Goal: Information Seeking & Learning: Learn about a topic

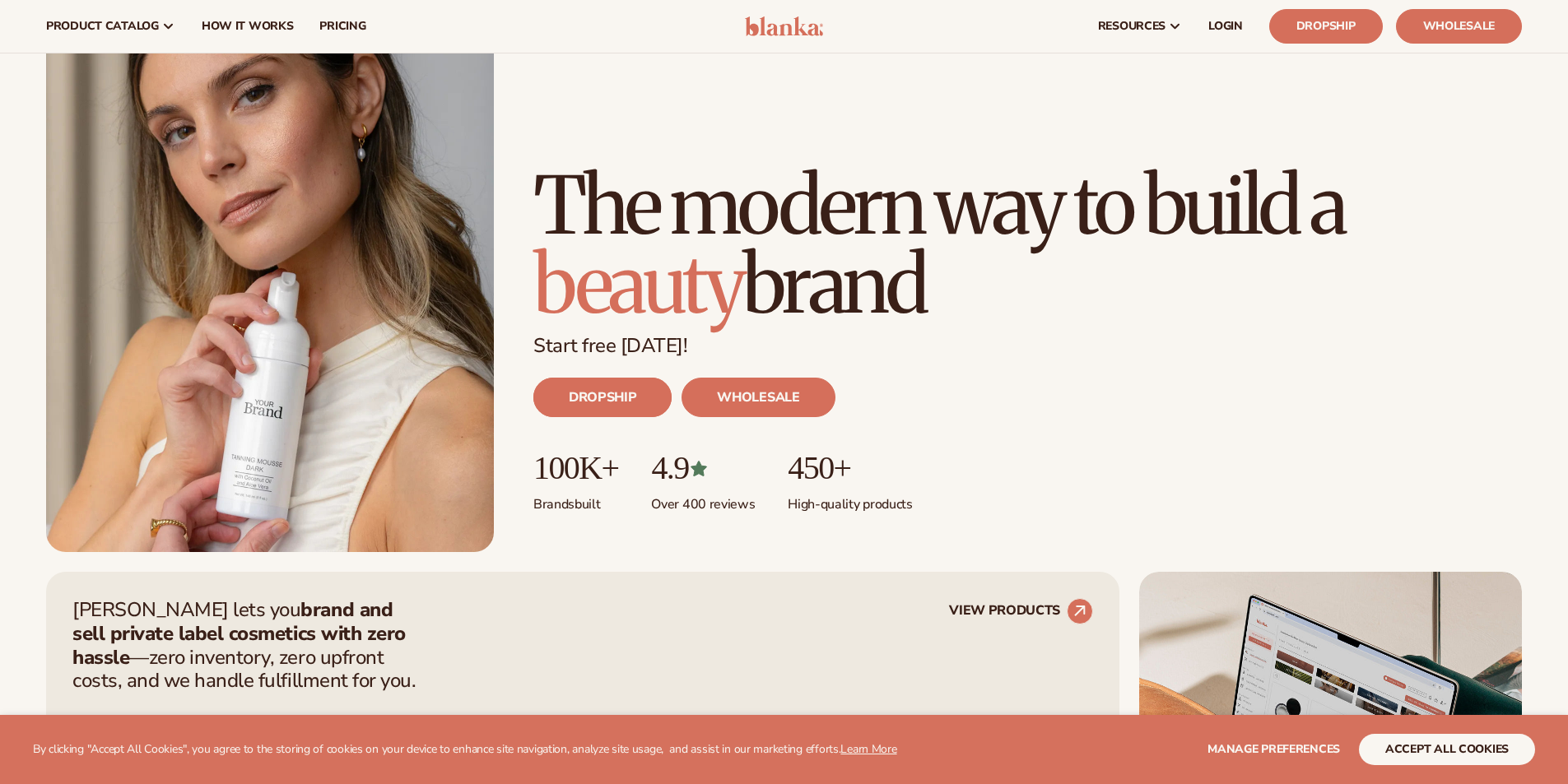
scroll to position [82, 0]
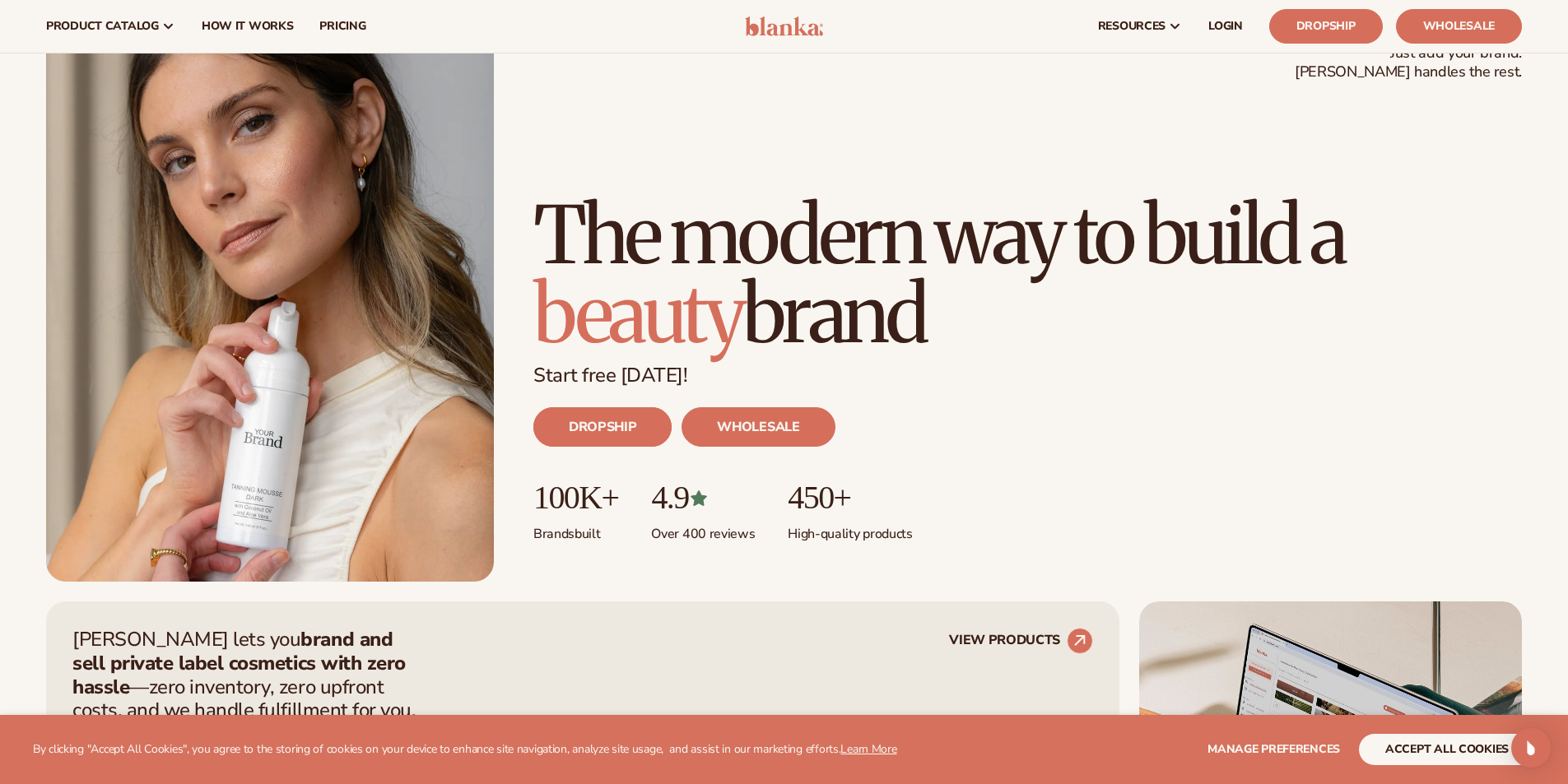
click at [631, 432] on link "DROPSHIP" at bounding box center [602, 427] width 138 height 39
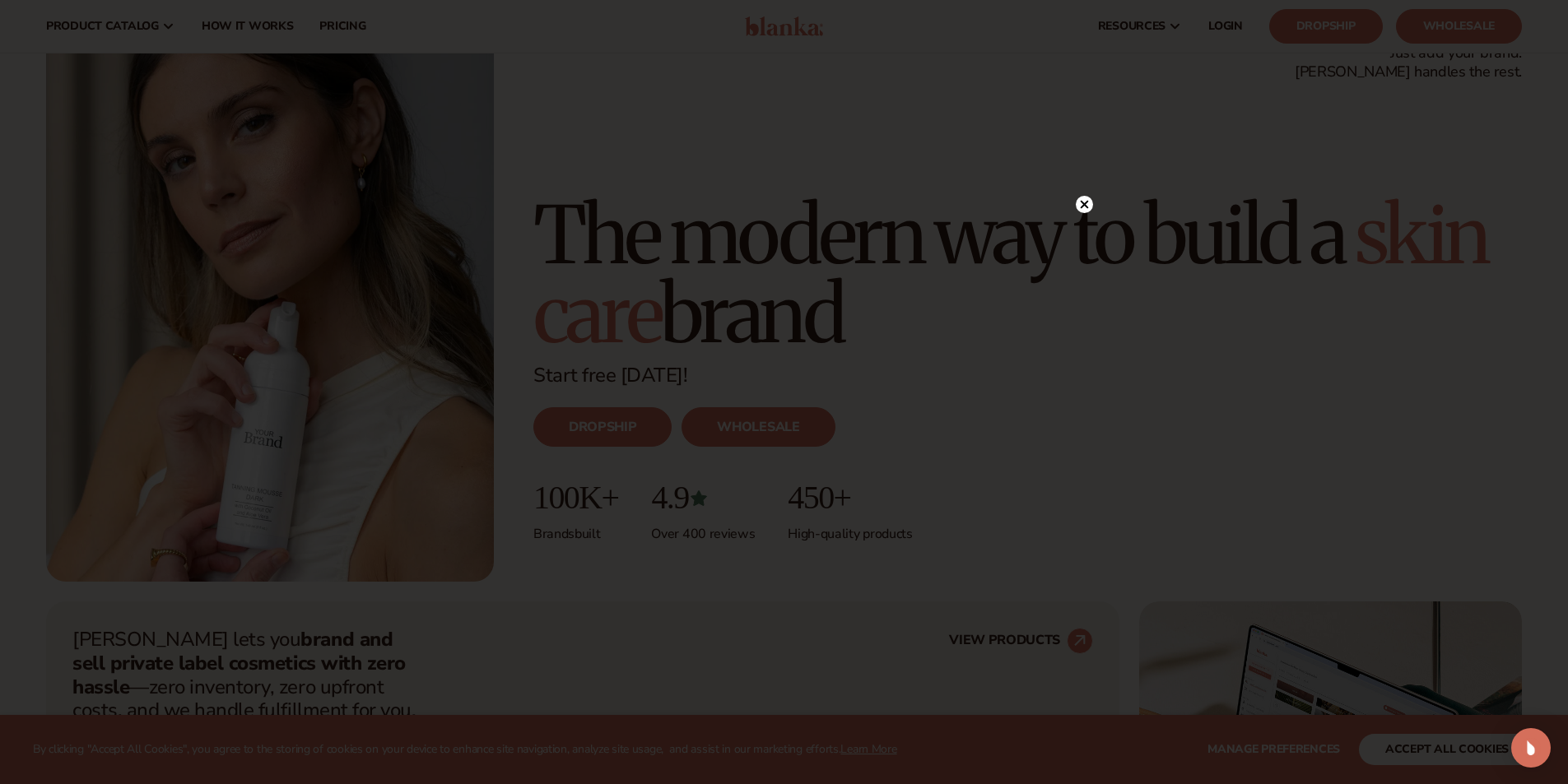
click at [1076, 211] on icon at bounding box center [1084, 204] width 17 height 17
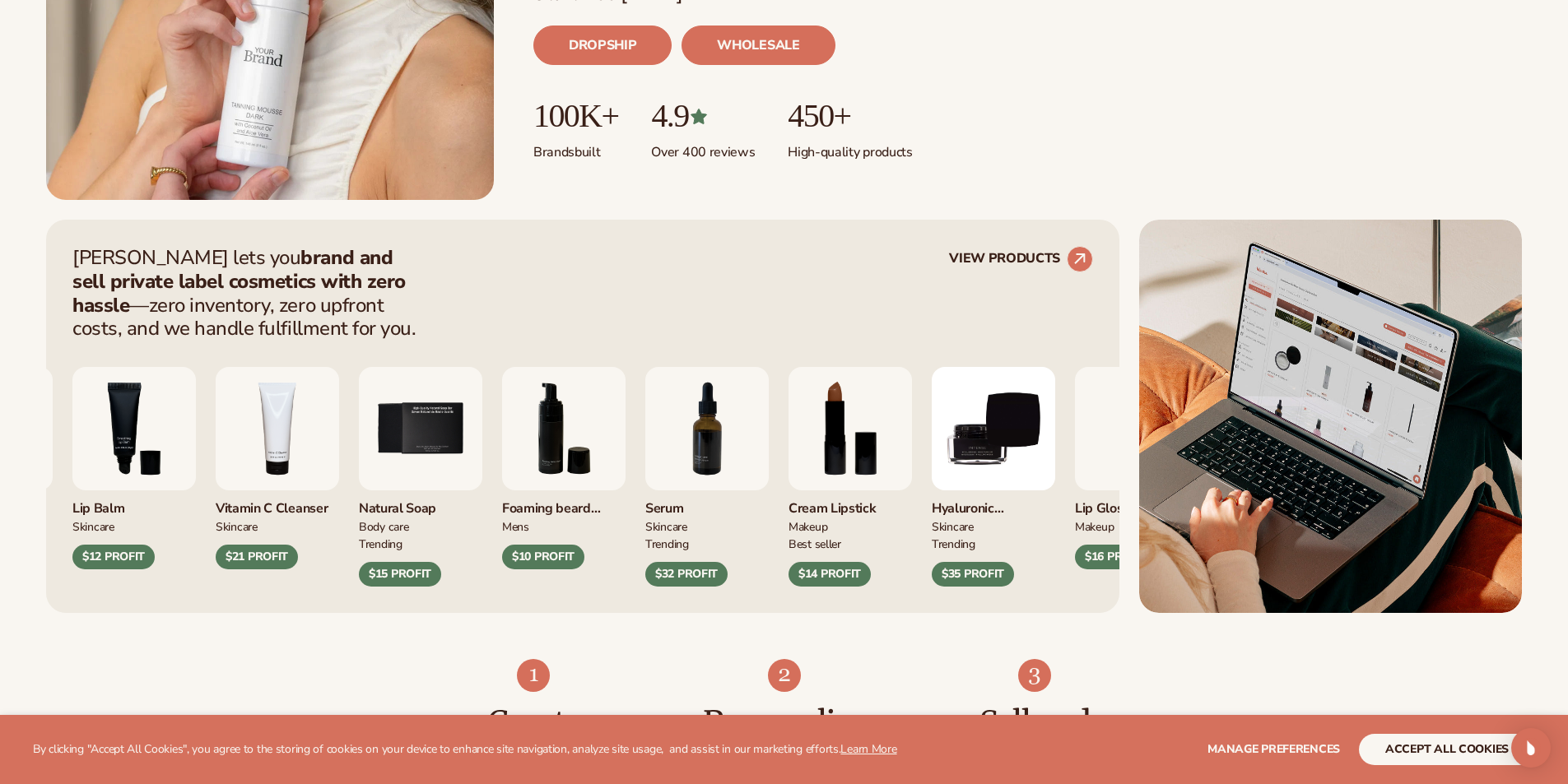
scroll to position [494, 0]
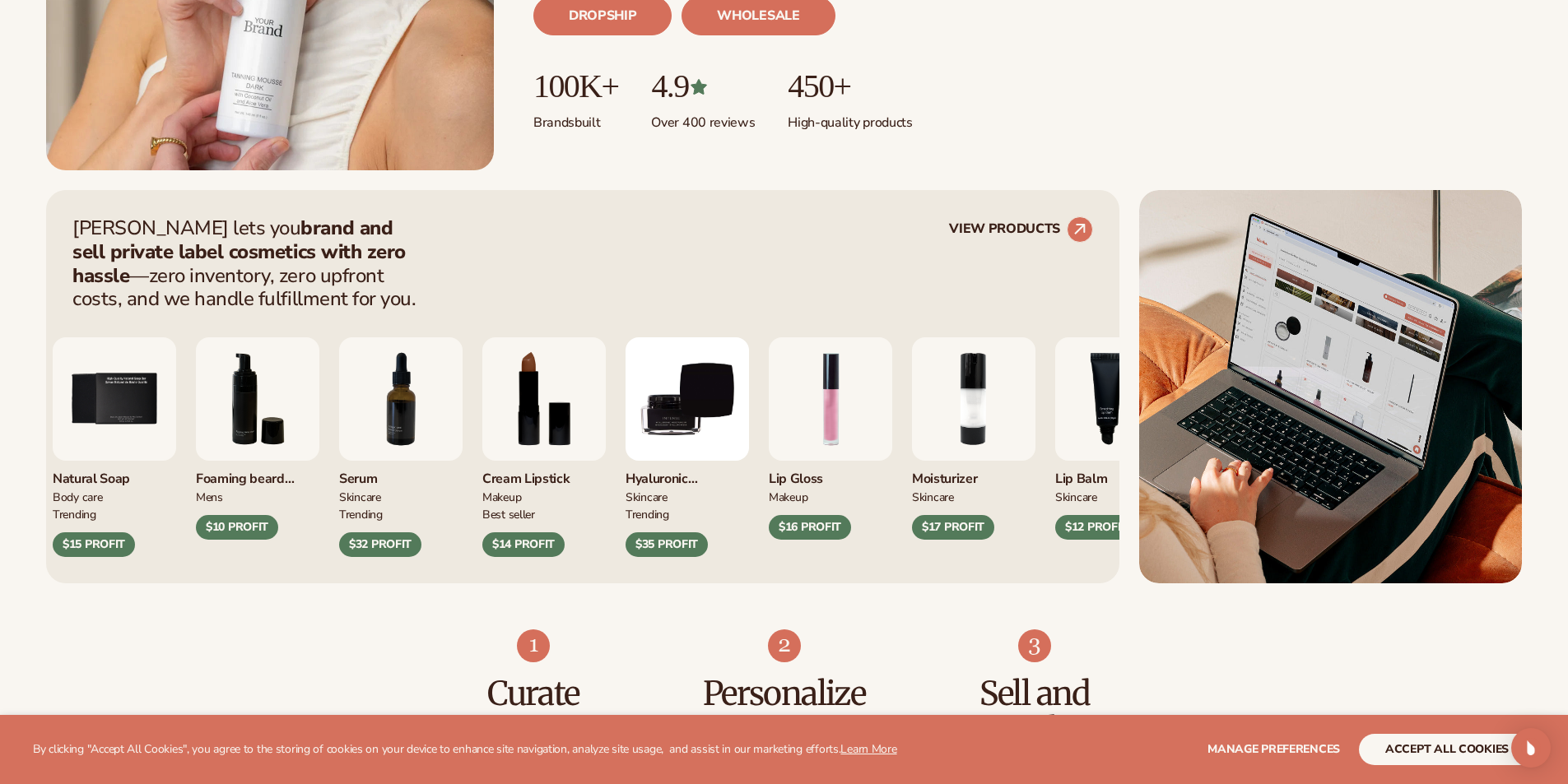
click at [262, 393] on img "6 / 9" at bounding box center [257, 399] width 124 height 124
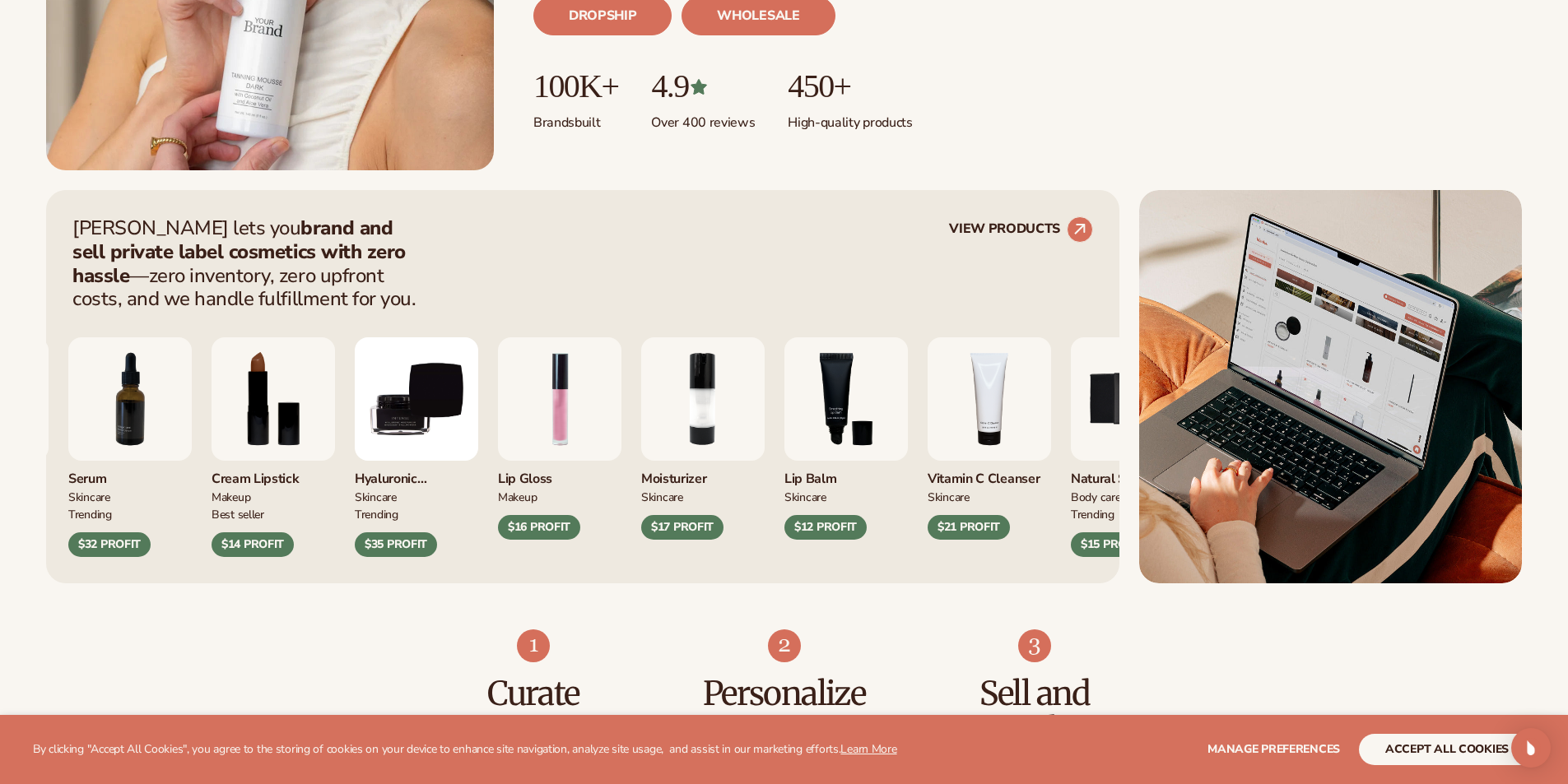
click at [566, 420] on img "1 / 9" at bounding box center [560, 399] width 124 height 124
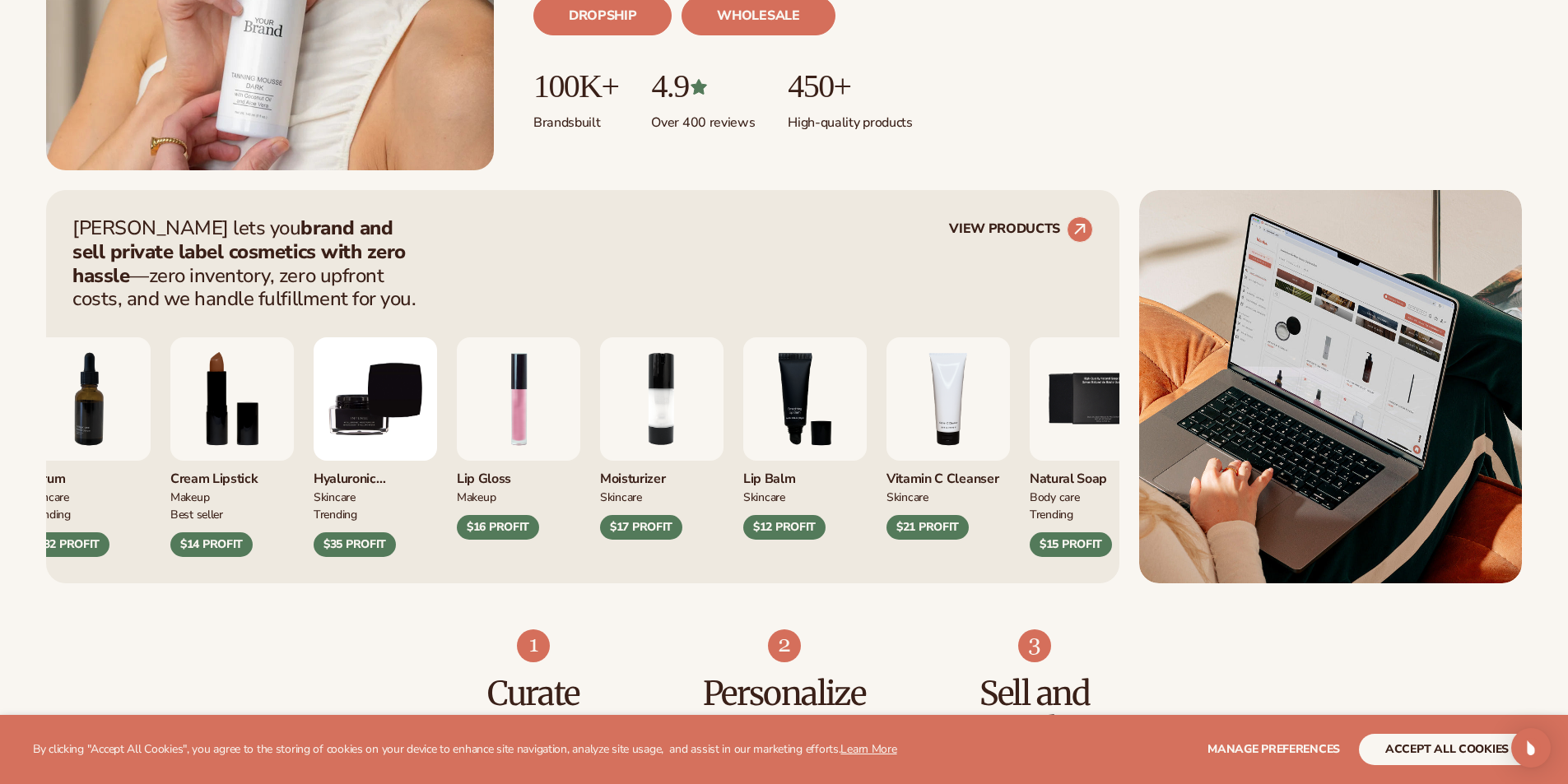
click at [683, 389] on div "Serum SKINCARE TRENDING $32 PROFIT Cream Lipstick MAKEUP mens" at bounding box center [537, 447] width 1021 height 219
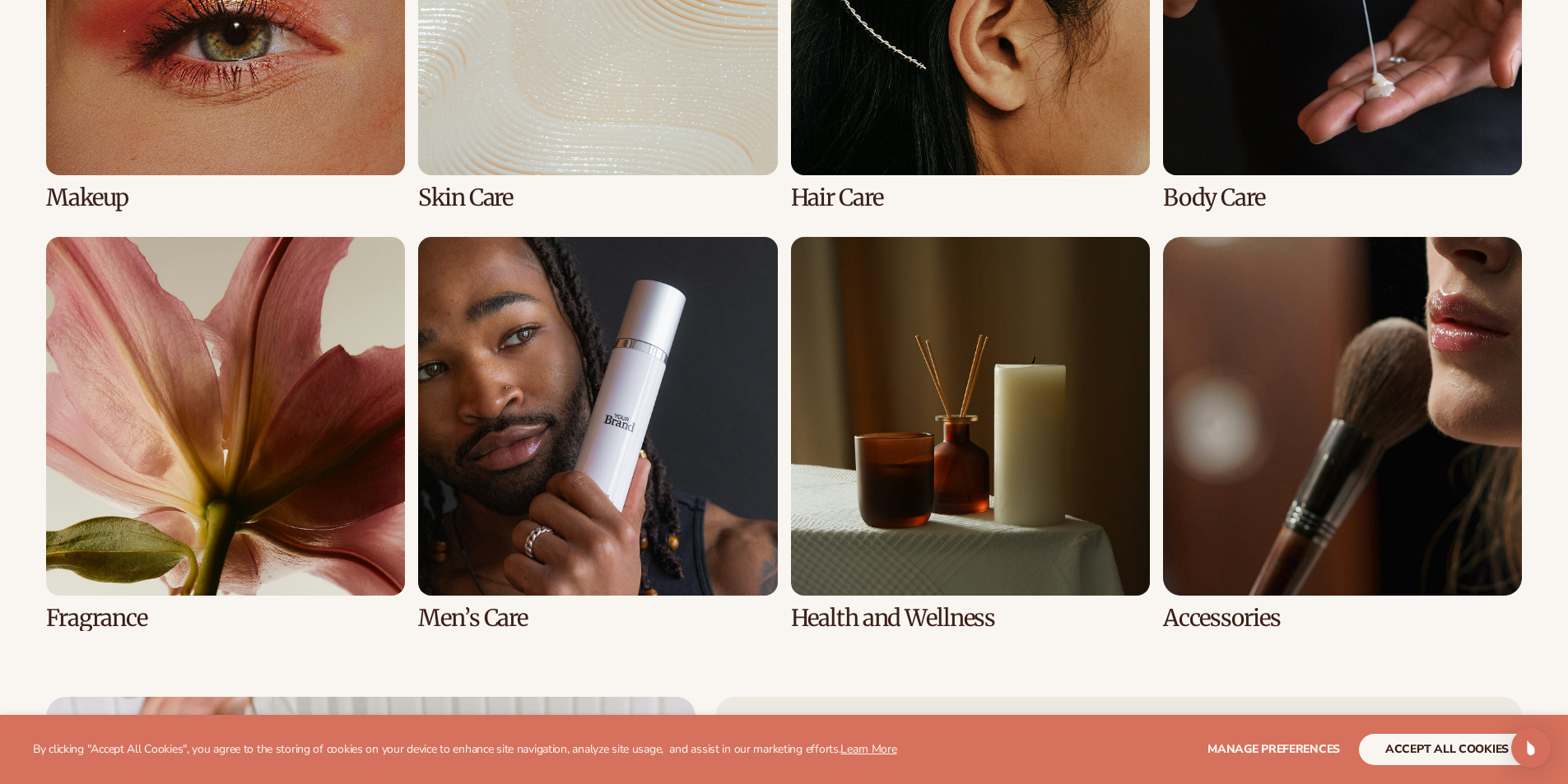
scroll to position [4033, 0]
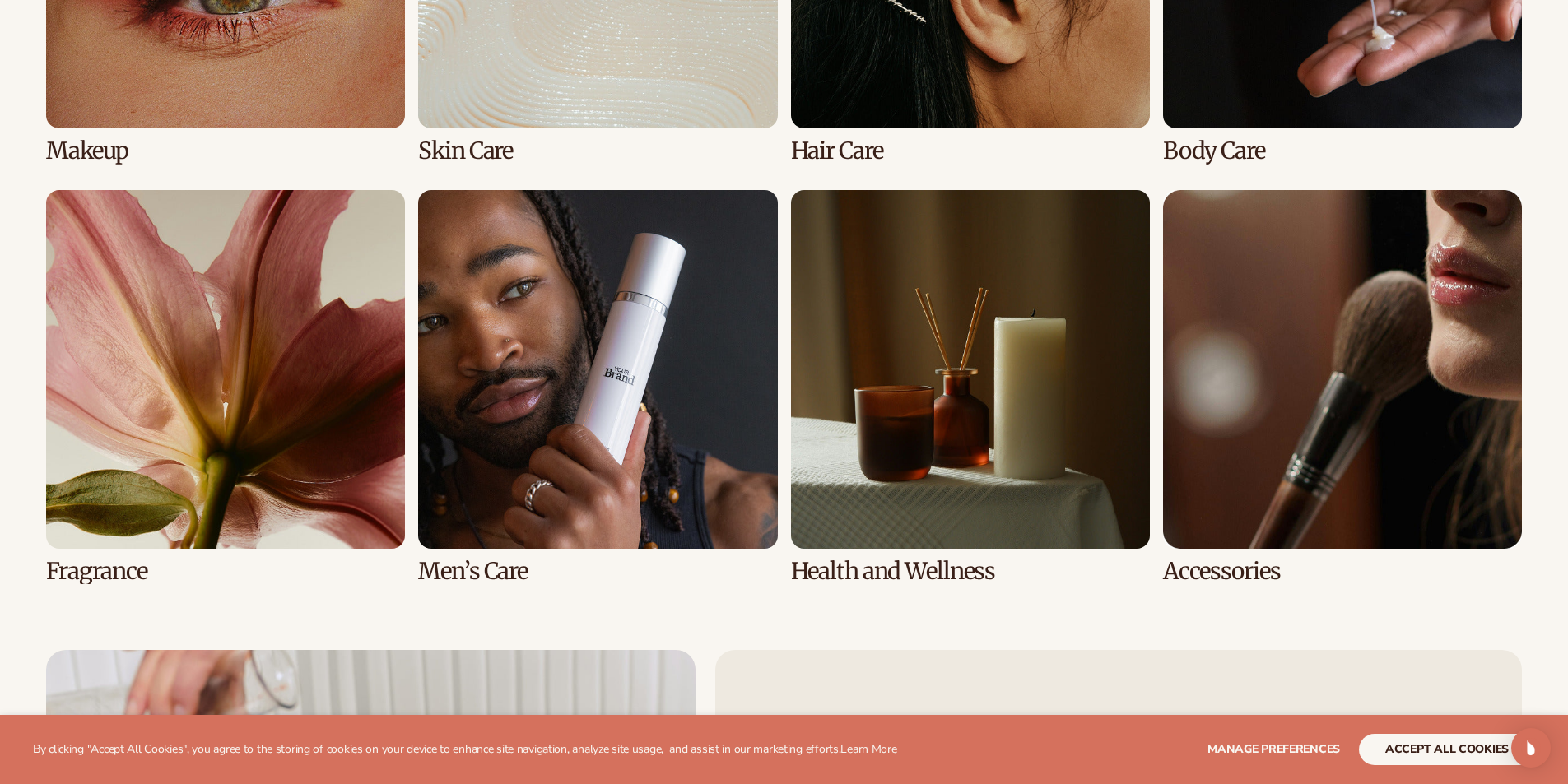
click at [586, 346] on link "6 / 8" at bounding box center [597, 387] width 359 height 394
click at [532, 309] on link "6 / 8" at bounding box center [597, 387] width 359 height 394
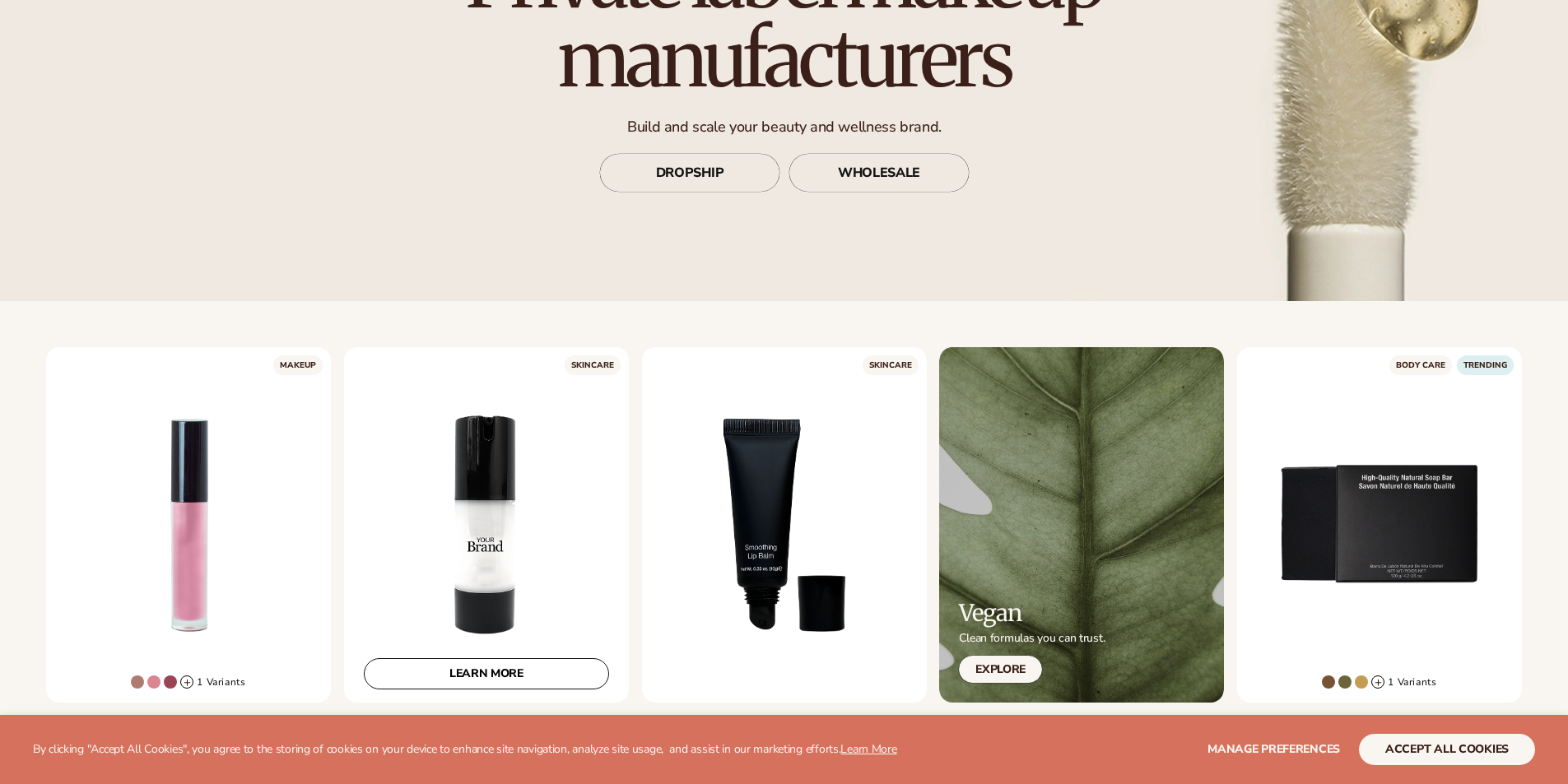
scroll to position [411, 0]
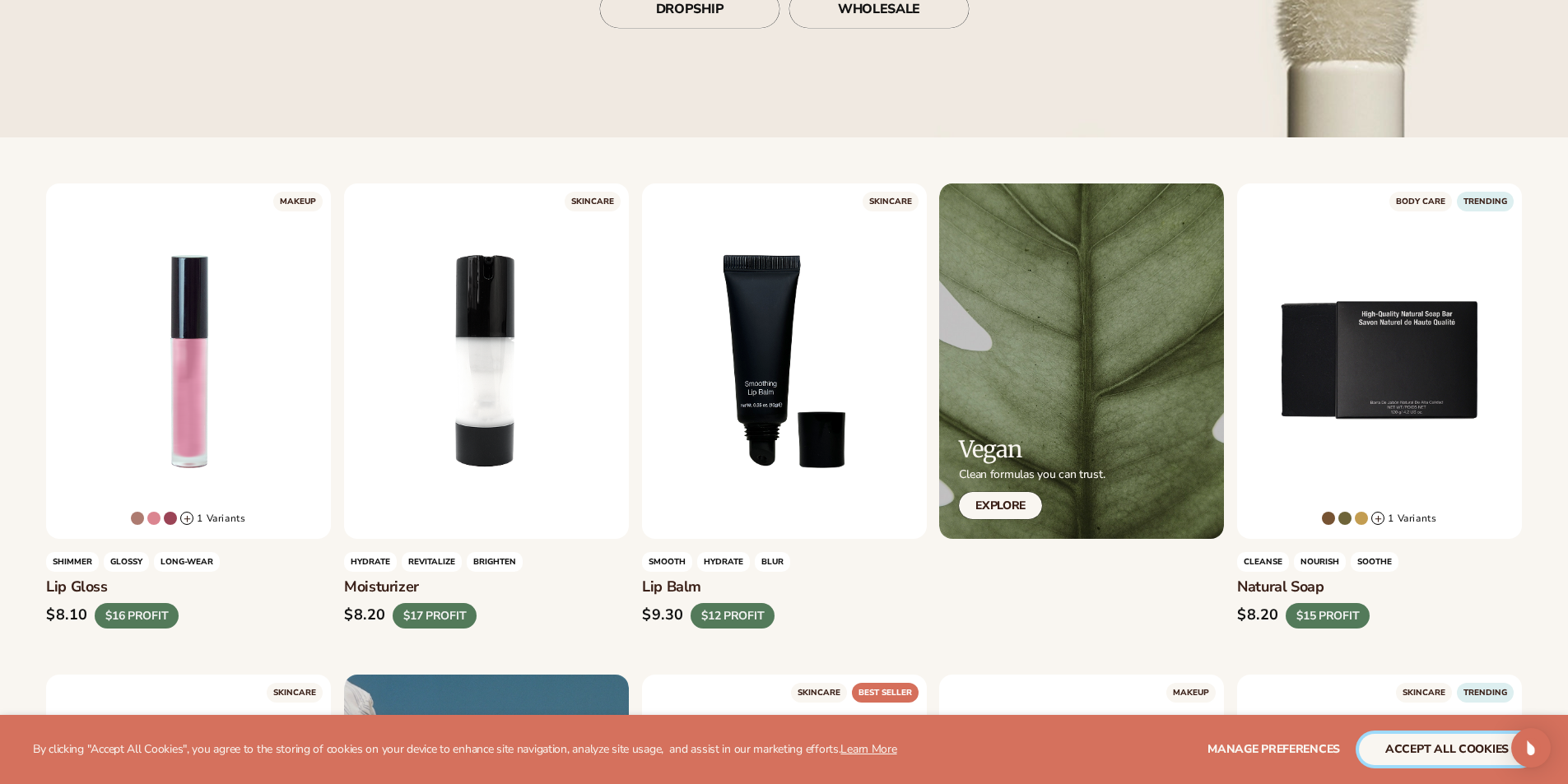
click at [1459, 740] on button "accept all cookies" at bounding box center [1447, 749] width 176 height 31
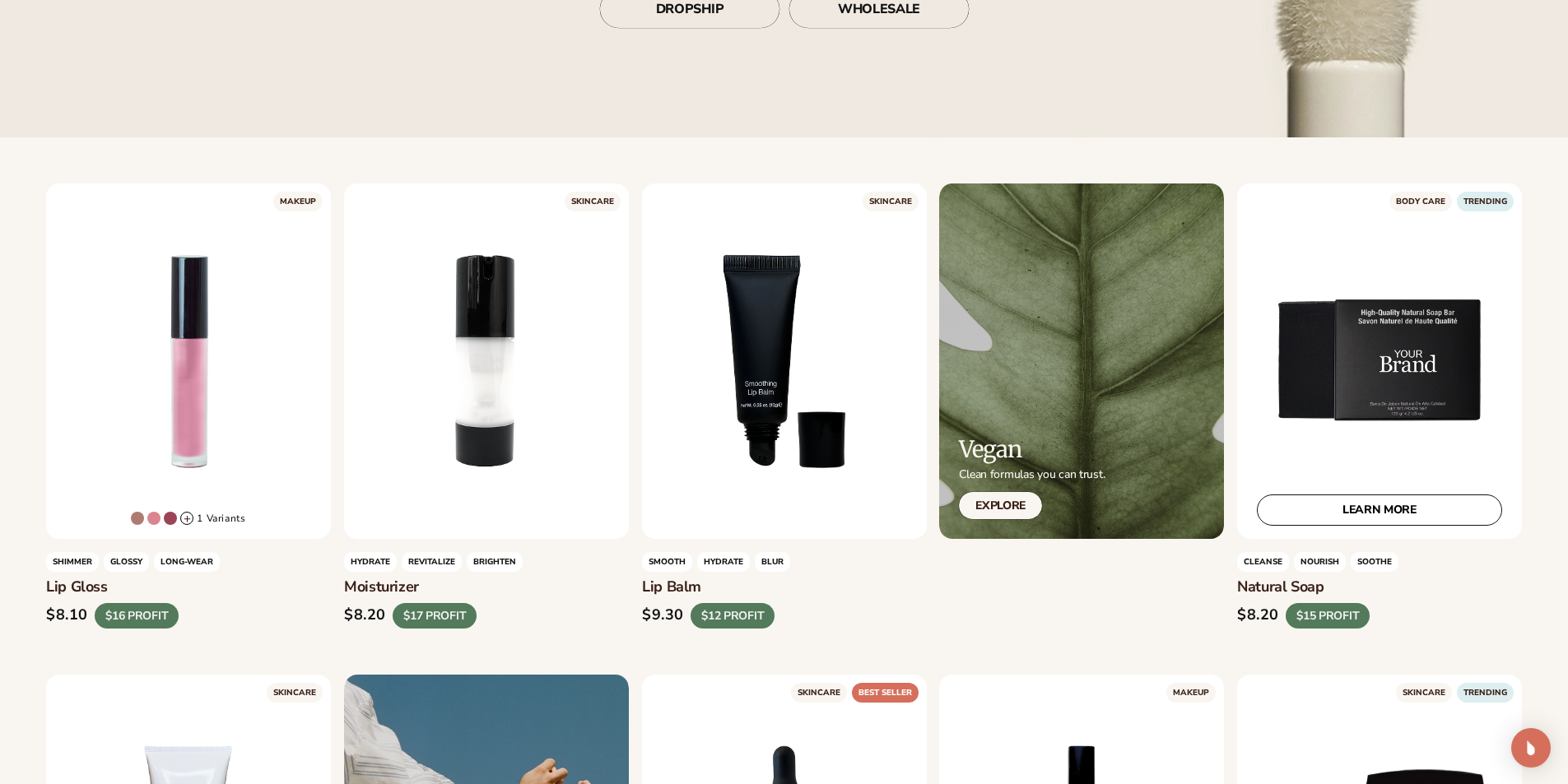
click at [1365, 344] on div "LEARN MORE" at bounding box center [1379, 361] width 285 height 356
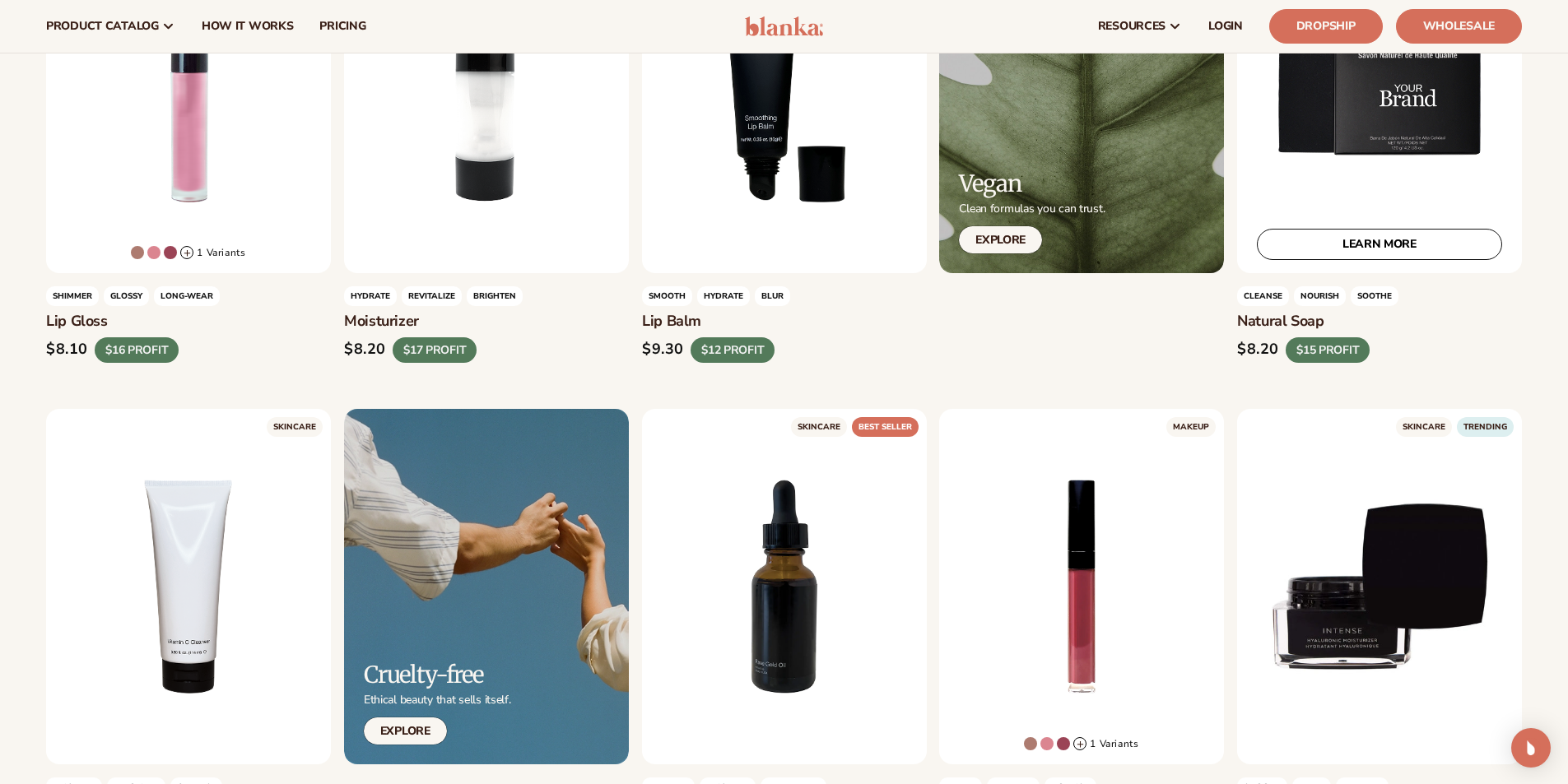
scroll to position [576, 0]
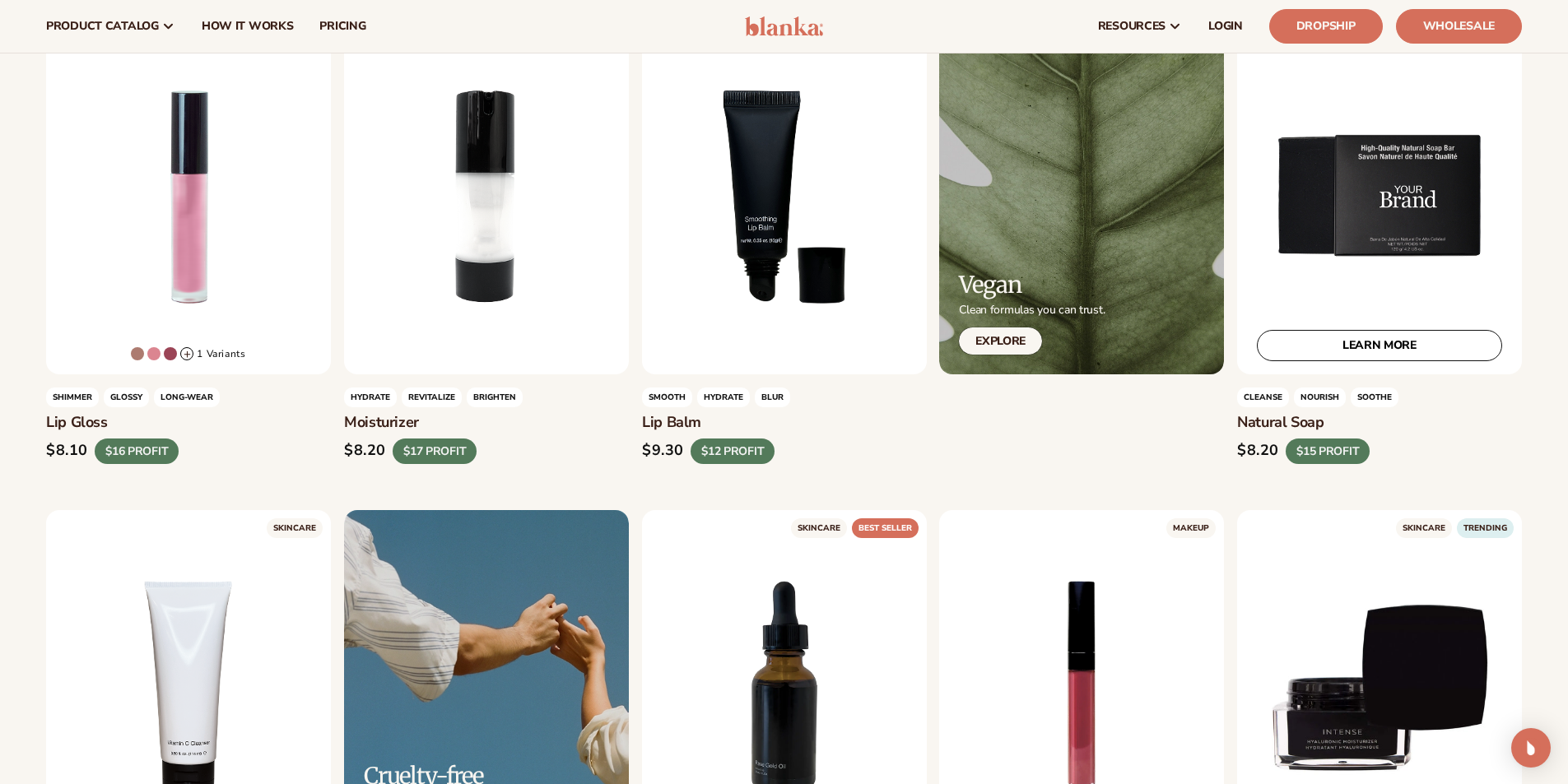
click at [1335, 279] on div "LEARN MORE" at bounding box center [1379, 197] width 285 height 356
click at [1365, 330] on div "LEARN MORE" at bounding box center [1379, 197] width 285 height 356
click at [1378, 345] on link "LEARN MORE" at bounding box center [1379, 345] width 246 height 31
